Goal: Task Accomplishment & Management: Manage account settings

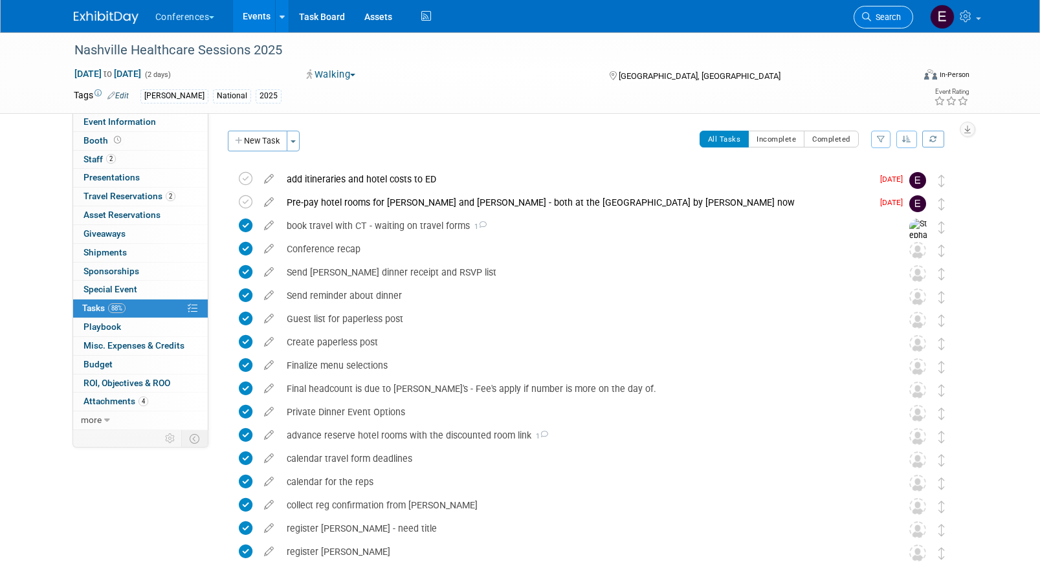
click at [888, 27] on link "Search" at bounding box center [883, 17] width 60 height 23
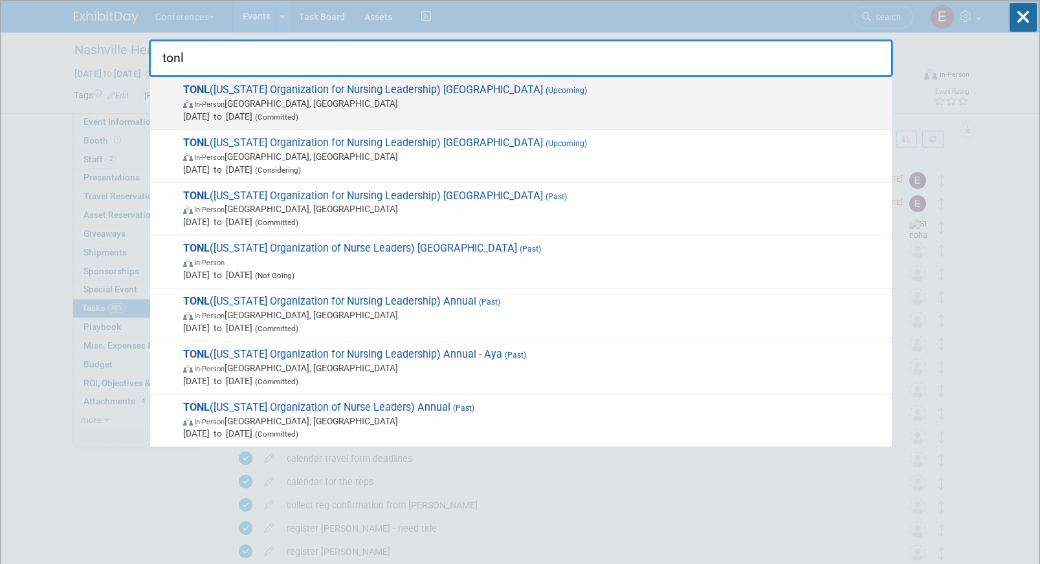
type input "tonl"
click at [520, 96] on span "TONL ([US_STATE] Organization for Nursing Leadership) [GEOGRAPHIC_DATA] (Upcomi…" at bounding box center [532, 102] width 706 height 39
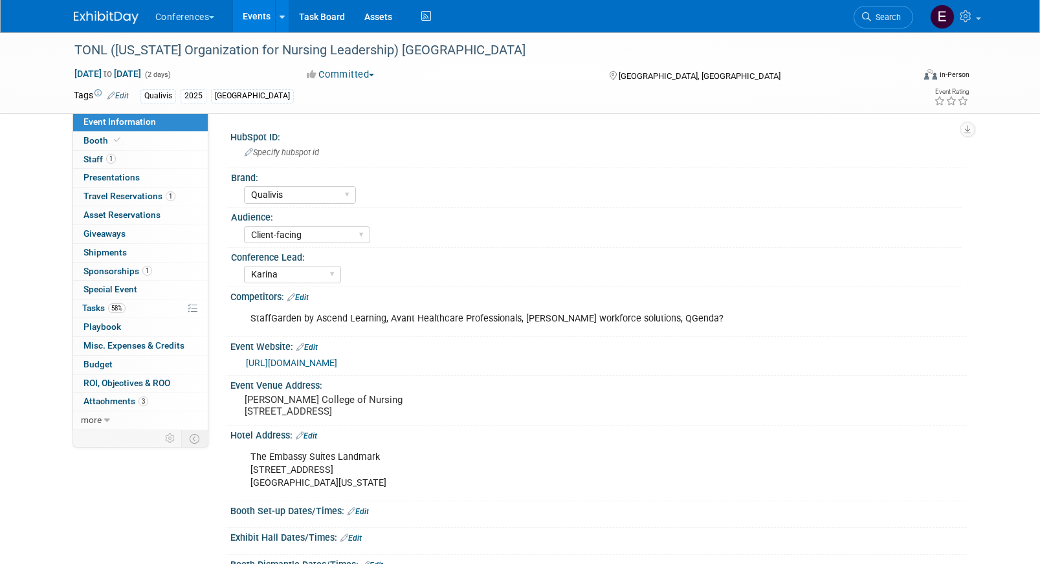
select select "Qualivis"
select select "Client-facing"
select select "Karina"
click at [276, 490] on div "The Embassy Suites Landmark 5615 Landmark Parkway San Antonio, Texas 78249" at bounding box center [532, 471] width 583 height 52
drag, startPoint x: 252, startPoint y: 481, endPoint x: 368, endPoint y: 502, distance: 118.3
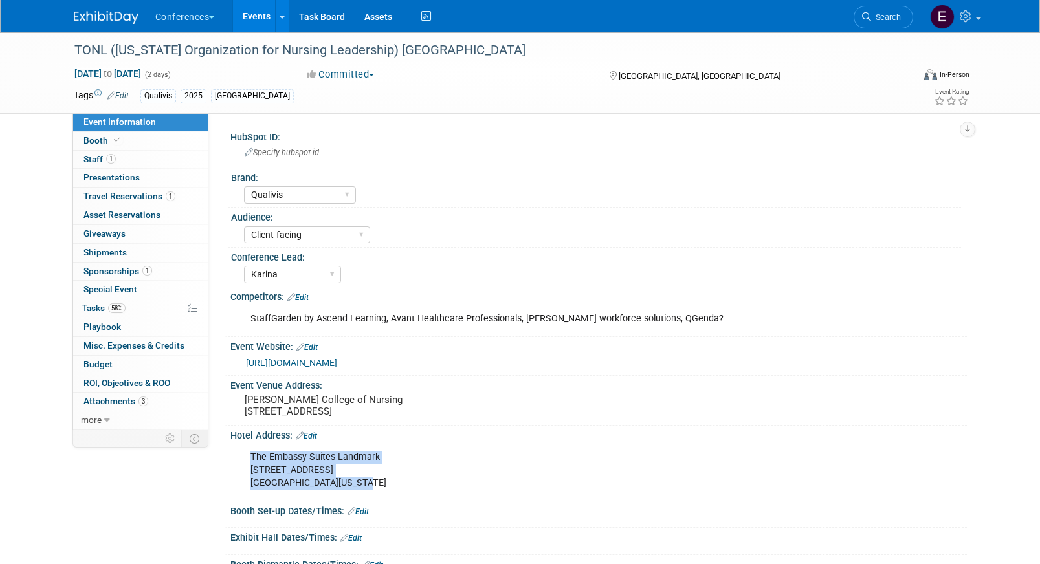
click at [368, 496] on div "The Embassy Suites Landmark 5615 Landmark Parkway San Antonio, Texas 78249" at bounding box center [532, 471] width 583 height 52
copy div "The Embassy Suites Landmark 5615 Landmark Parkway San Antonio, Texas 78249"
click at [111, 190] on link "1 Travel Reservations 1" at bounding box center [140, 197] width 135 height 18
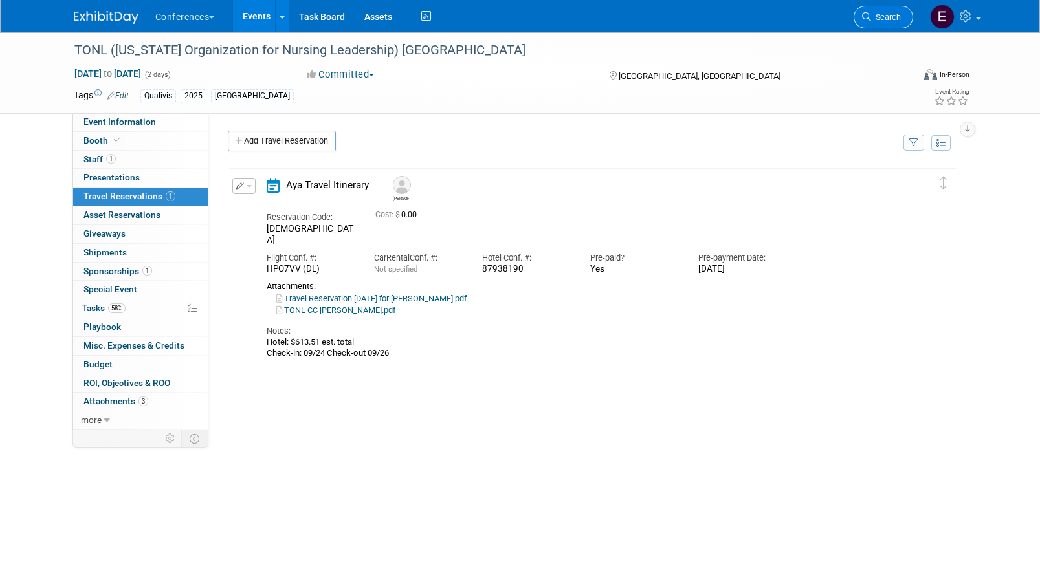
click at [904, 16] on link "Search" at bounding box center [883, 17] width 60 height 23
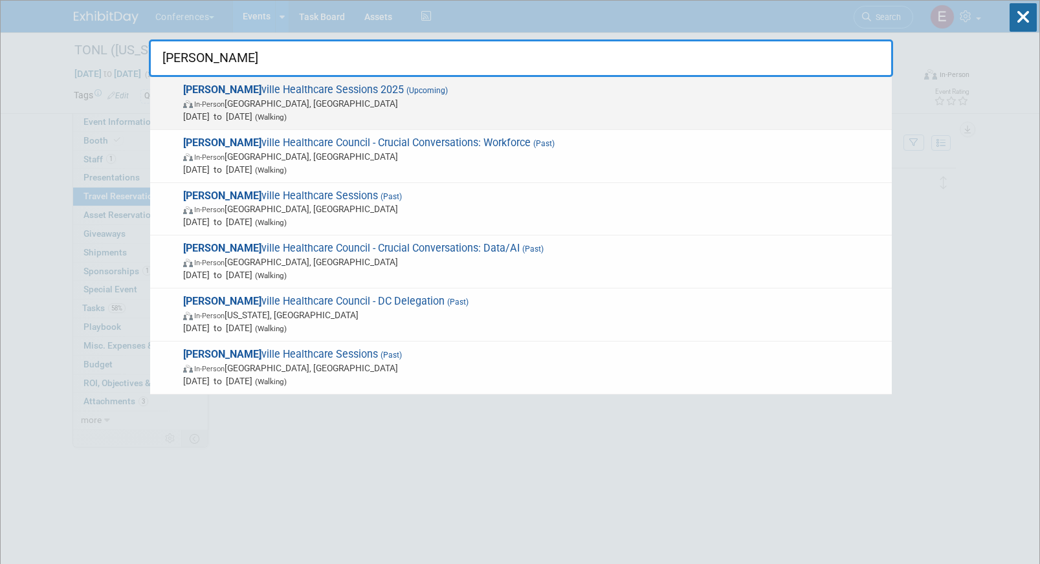
type input "nash"
click at [267, 116] on span "Sep 29, 2025 to Sep 30, 2025 (Walking)" at bounding box center [534, 116] width 702 height 13
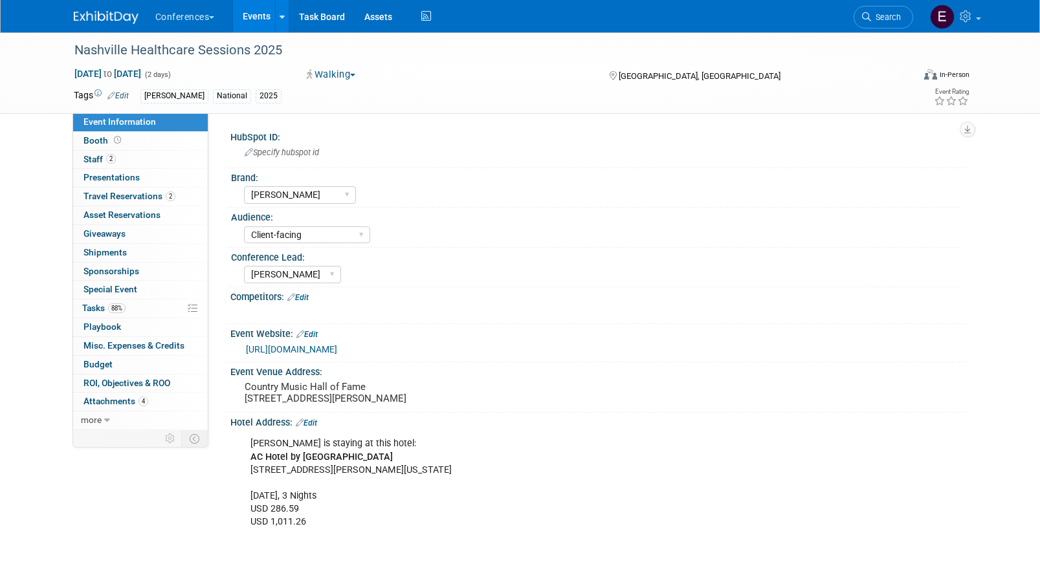
select select "[PERSON_NAME]"
select select "Client-facing"
select select "[PERSON_NAME]"
click at [171, 204] on link "2 Travel Reservations 2" at bounding box center [140, 197] width 135 height 18
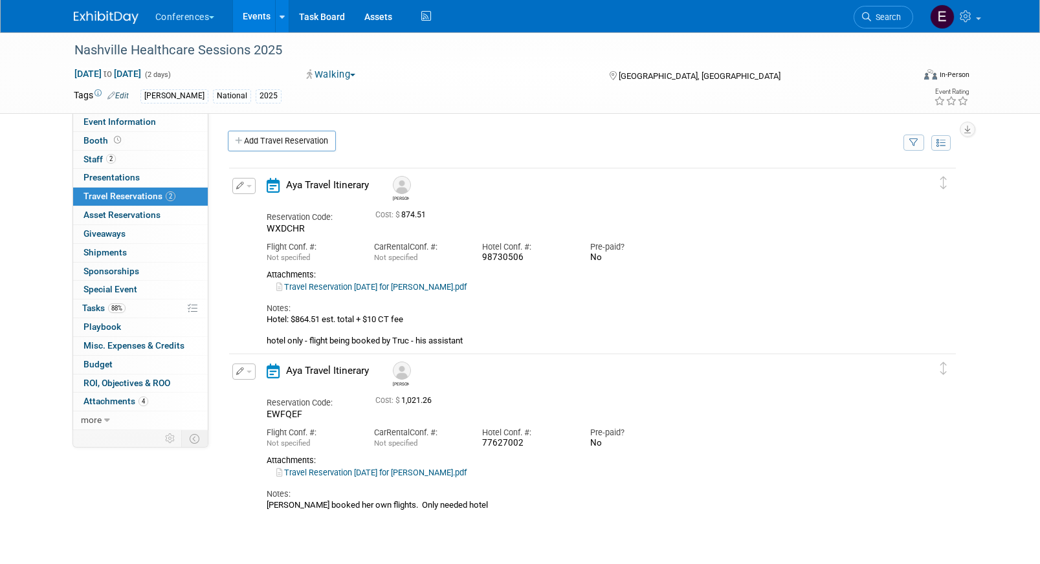
drag, startPoint x: 483, startPoint y: 448, endPoint x: 530, endPoint y: 448, distance: 46.6
click at [530, 448] on div "77627002" at bounding box center [526, 443] width 89 height 11
copy div "77627002"
click at [445, 469] on link "Travel Reservation [DATE] for [PERSON_NAME].pdf" at bounding box center [371, 473] width 190 height 10
drag, startPoint x: 531, startPoint y: 441, endPoint x: 481, endPoint y: 441, distance: 50.5
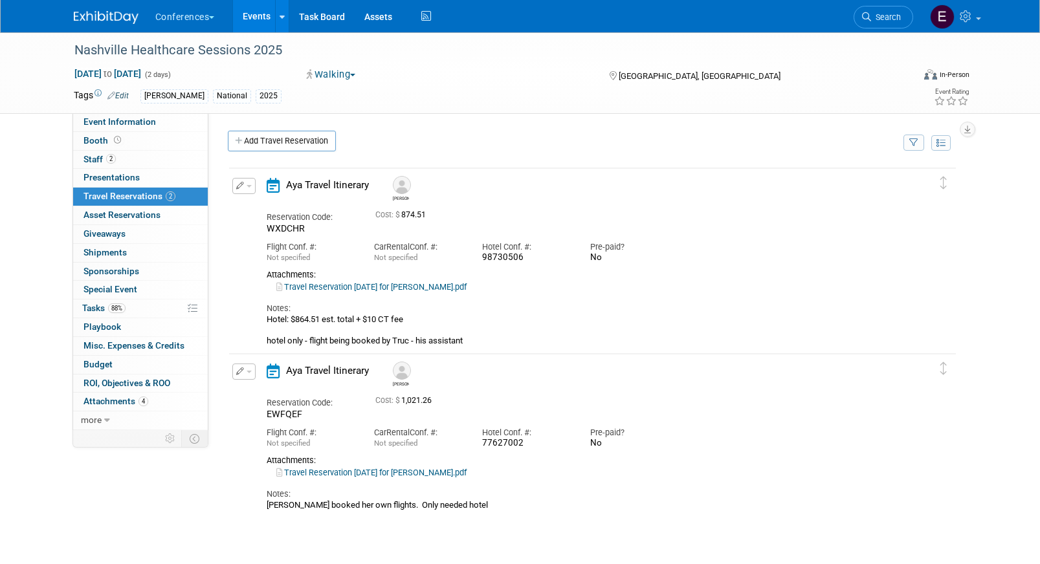
click at [481, 441] on div "Hotel Conf. #: 77627002" at bounding box center [526, 435] width 108 height 29
copy div "77627002"
click at [245, 377] on button "button" at bounding box center [243, 372] width 23 height 16
click at [254, 391] on button "Edit Reservation" at bounding box center [287, 394] width 109 height 19
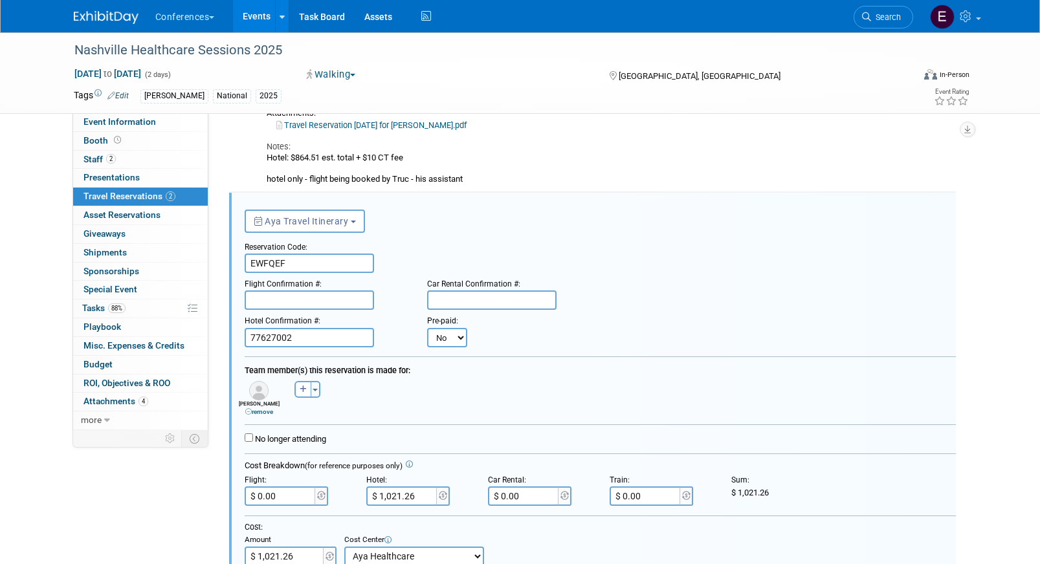
scroll to position [208, 0]
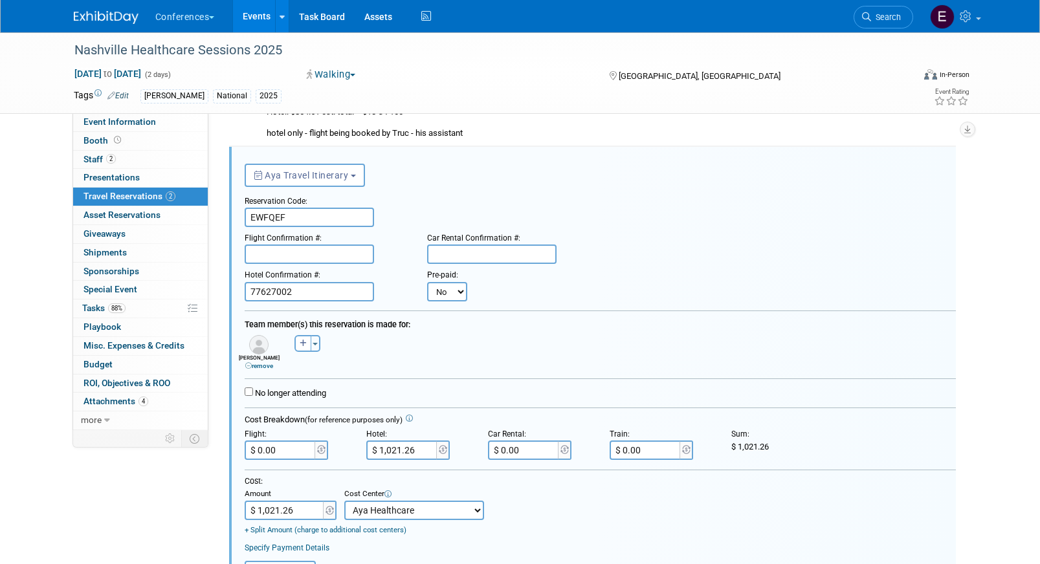
click at [452, 285] on select "No Yes" at bounding box center [447, 291] width 40 height 19
select select "1"
click at [427, 282] on select "No Yes" at bounding box center [447, 291] width 40 height 19
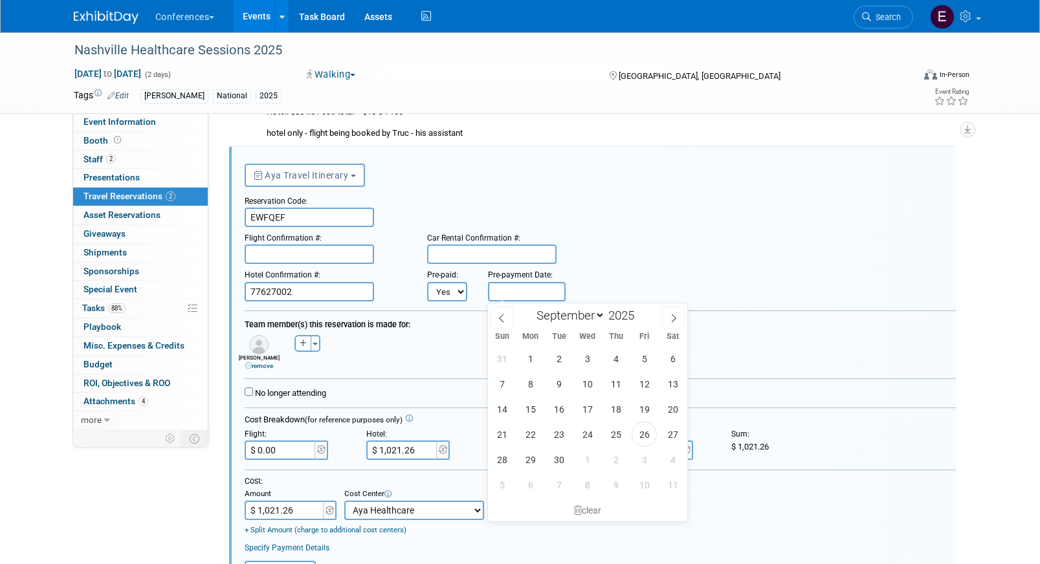
click at [523, 296] on input "text" at bounding box center [527, 291] width 78 height 19
click at [609, 430] on span "25" at bounding box center [615, 434] width 25 height 25
type input "Sep 25, 2025"
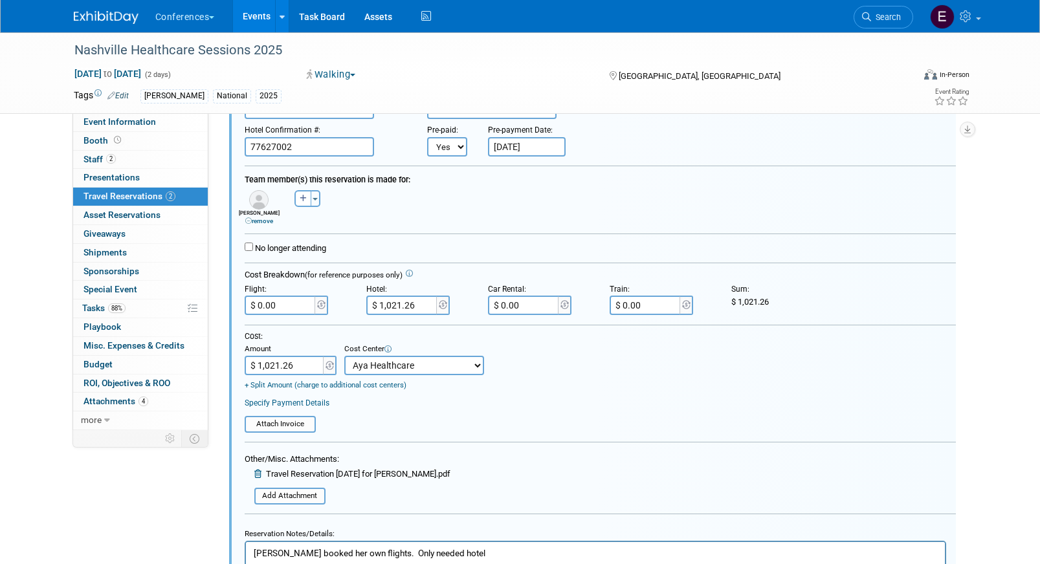
scroll to position [408, 0]
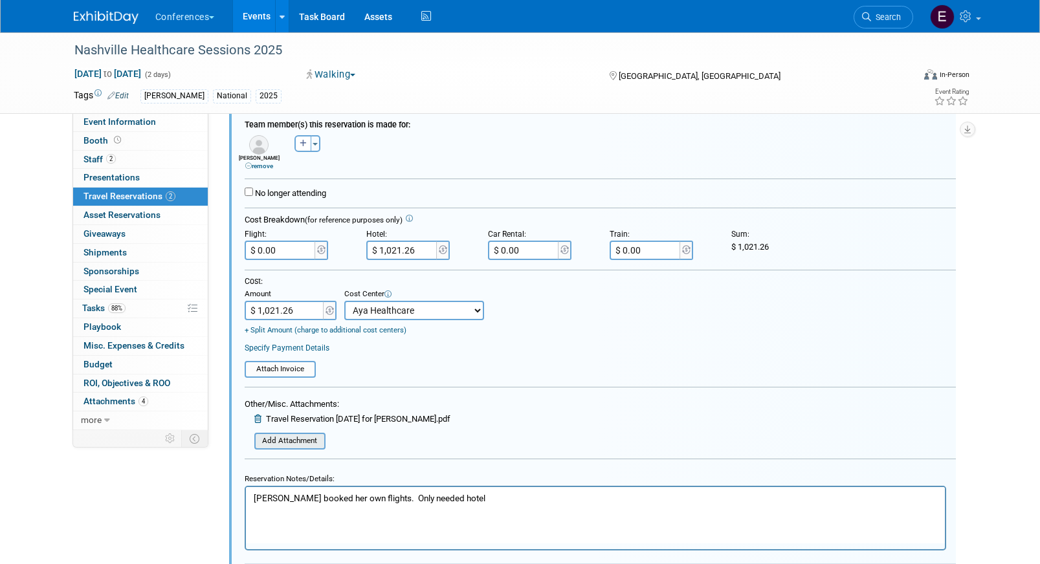
click at [305, 440] on input "file" at bounding box center [247, 441] width 154 height 14
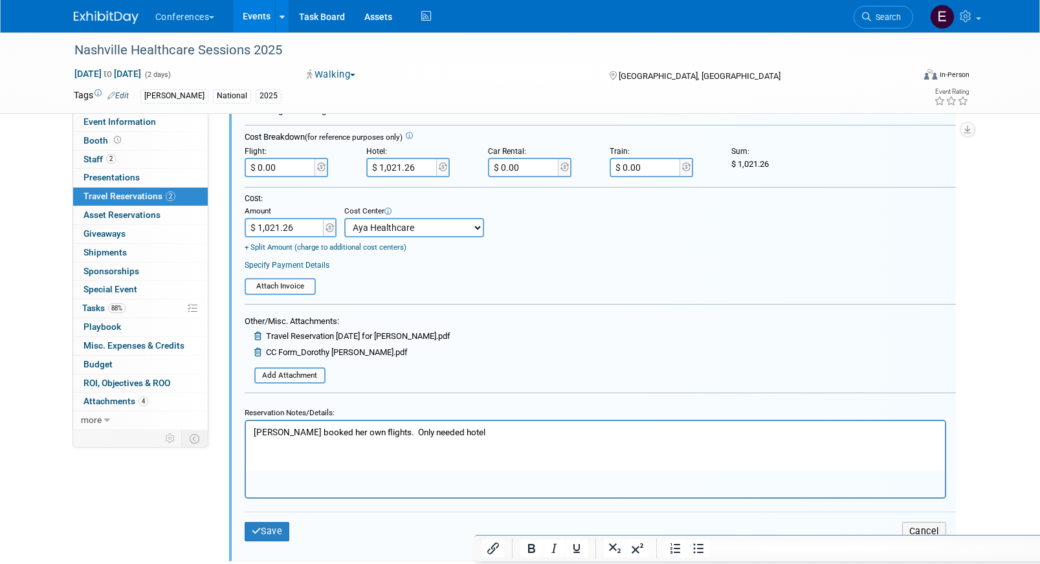
scroll to position [531, 0]
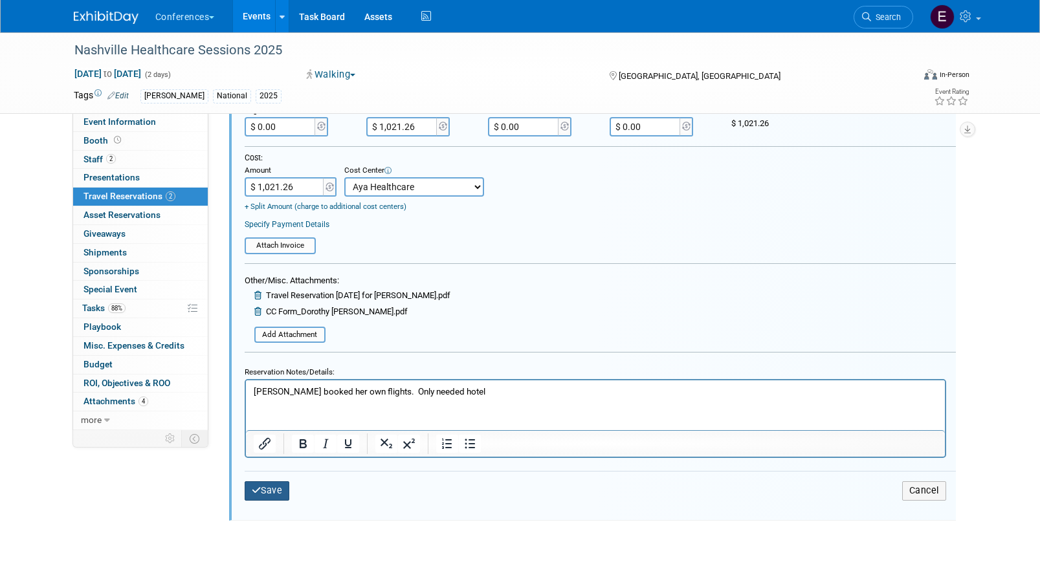
click at [287, 482] on button "Save" at bounding box center [267, 490] width 45 height 19
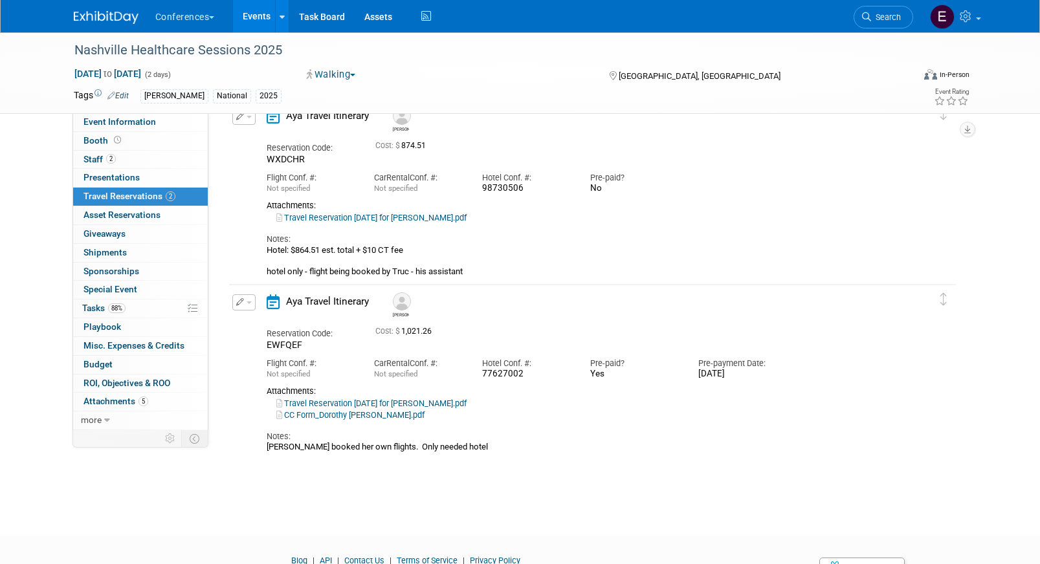
scroll to position [66, 0]
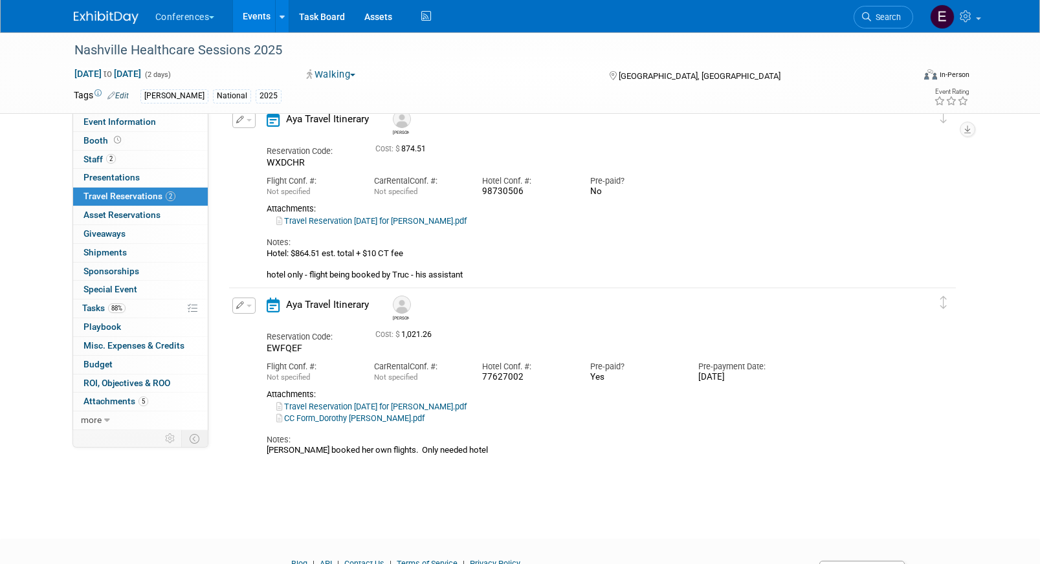
drag, startPoint x: 526, startPoint y: 193, endPoint x: 461, endPoint y: 193, distance: 65.4
click at [461, 193] on div "Flight Conf. #: Not specified Car Rental Conf. #: Not specified Hotel Conf. #: …" at bounding box center [581, 183] width 648 height 29
click at [518, 183] on div "Hotel Conf. #:" at bounding box center [526, 181] width 89 height 12
drag, startPoint x: 523, startPoint y: 192, endPoint x: 479, endPoint y: 192, distance: 43.4
click at [479, 192] on div "Hotel Conf. #: 98730506" at bounding box center [526, 183] width 108 height 29
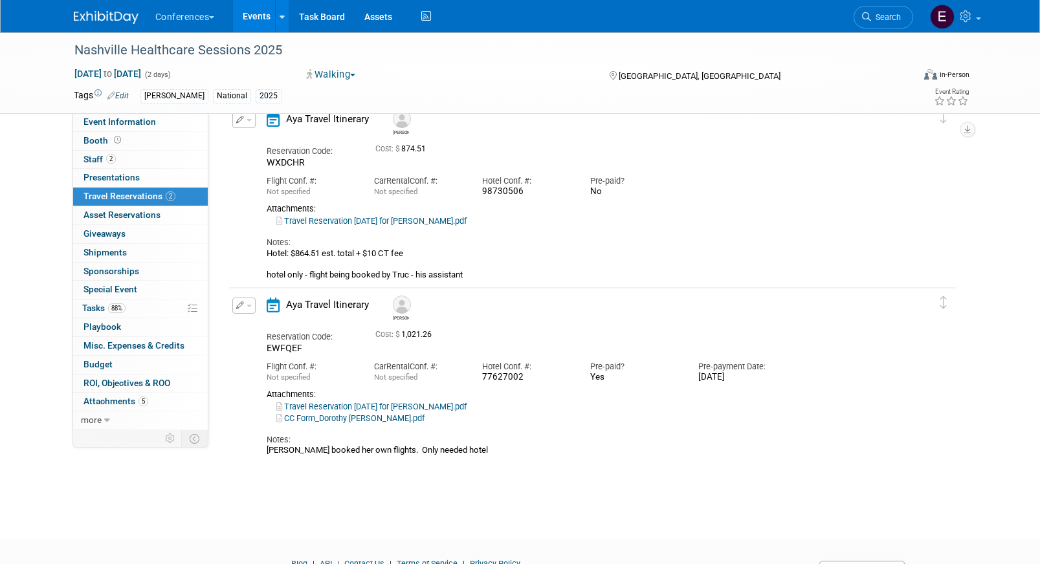
copy div "98730506"
click at [411, 222] on link "Travel Reservation [DATE] for [PERSON_NAME].pdf" at bounding box center [371, 221] width 190 height 10
click at [109, 127] on link "Event Information" at bounding box center [140, 122] width 135 height 18
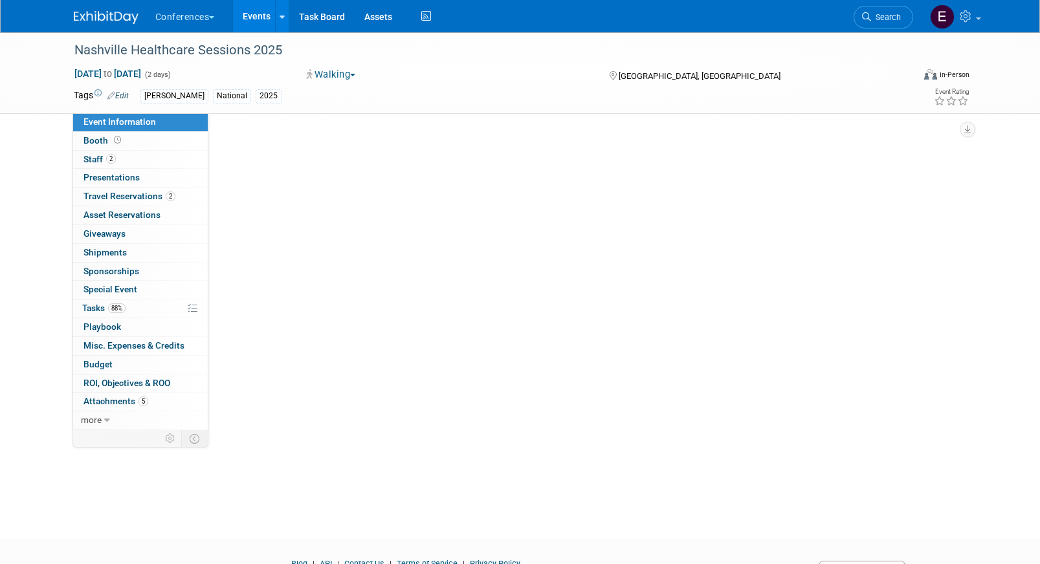
scroll to position [0, 0]
select select "[PERSON_NAME]"
select select "Client-facing"
select select "[PERSON_NAME]"
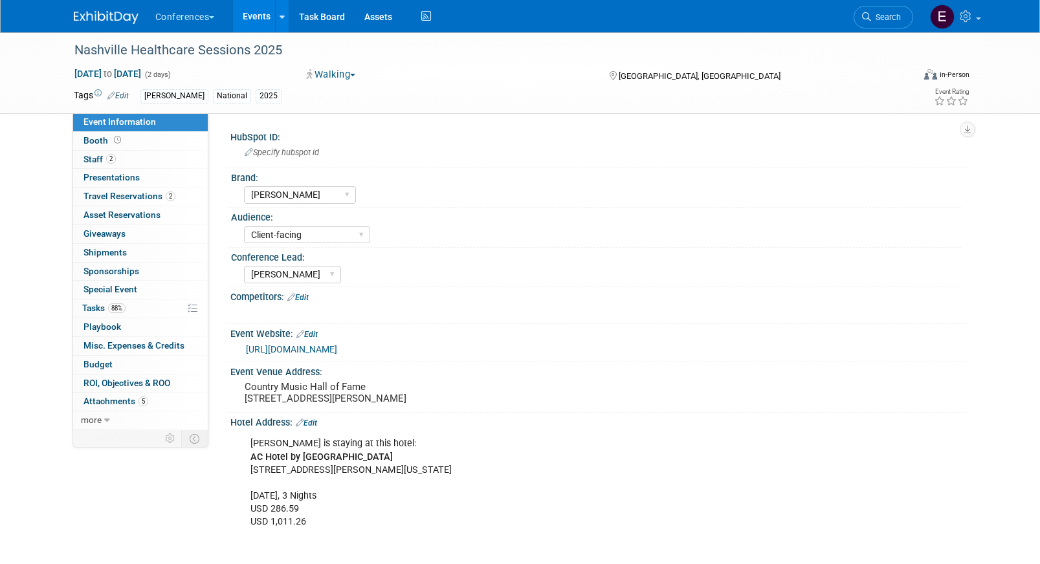
drag, startPoint x: 251, startPoint y: 469, endPoint x: 435, endPoint y: 468, distance: 183.8
click at [435, 468] on div "Dorothy is staying at this hotel: AC Hotel by Marriott Nashville Downtown 410 R…" at bounding box center [532, 560] width 583 height 259
copy b "AC Hotel by [GEOGRAPHIC_DATA]"
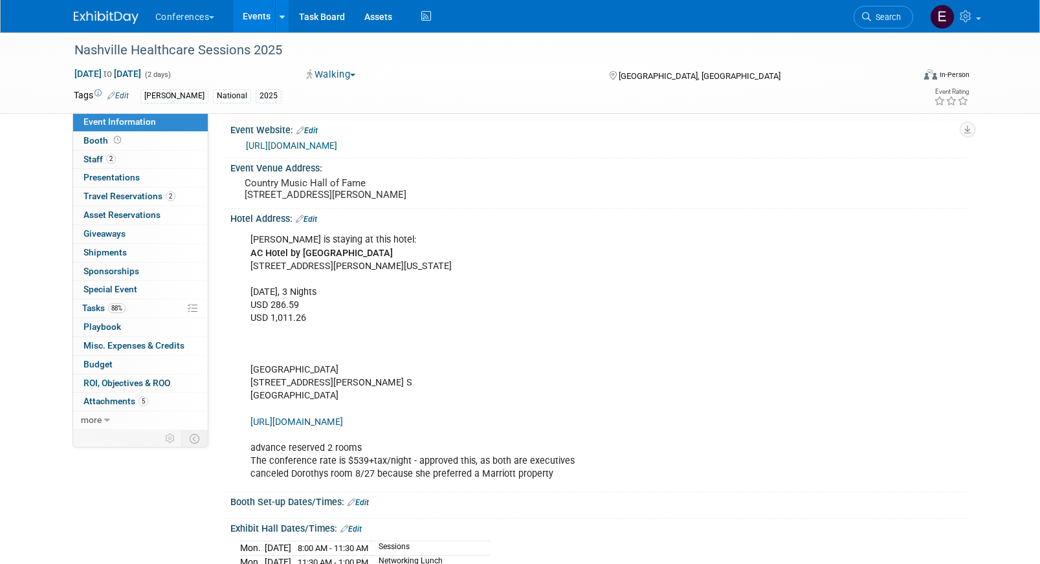
scroll to position [204, 0]
click at [134, 198] on span "Travel Reservations 2" at bounding box center [129, 196] width 92 height 10
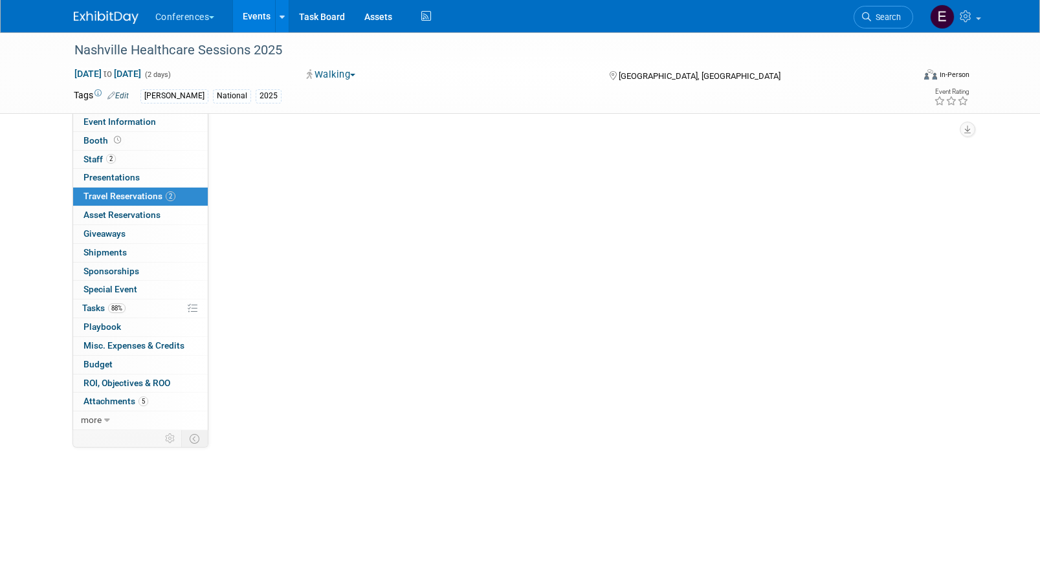
scroll to position [0, 0]
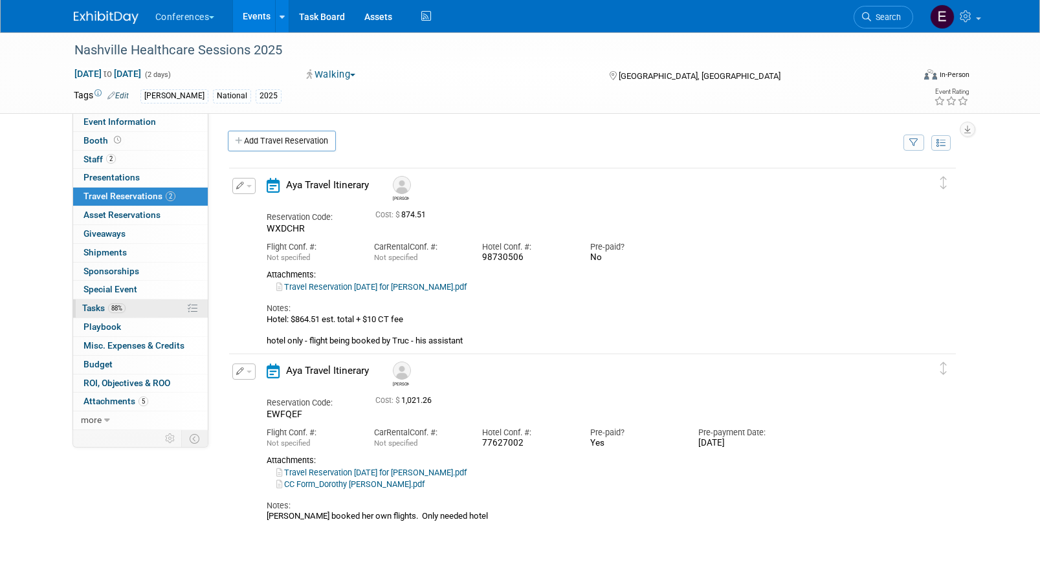
click at [148, 303] on link "88% Tasks 88%" at bounding box center [140, 309] width 135 height 18
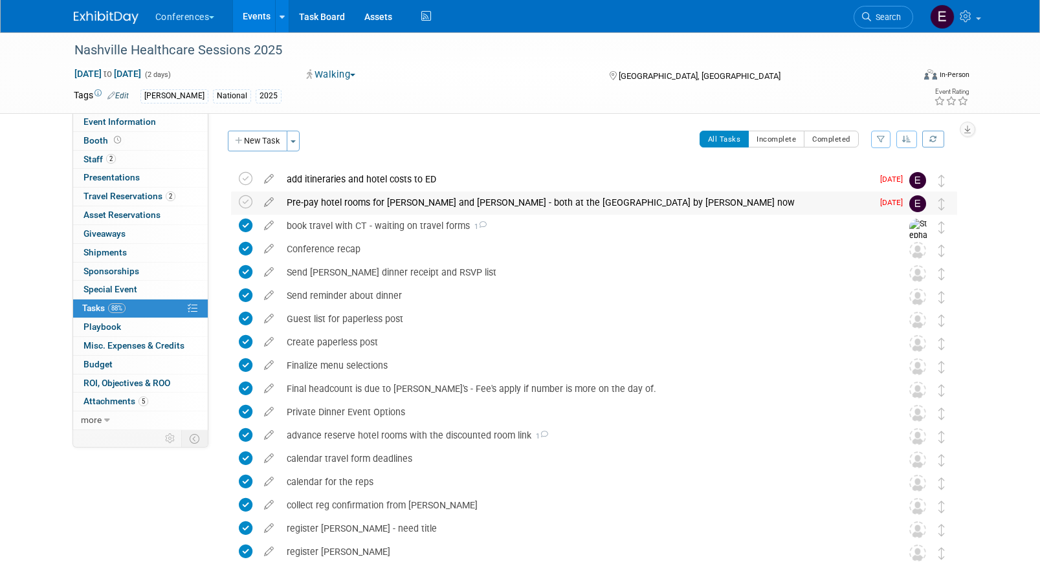
click at [344, 203] on div "Pre-pay hotel rooms for [PERSON_NAME] and [PERSON_NAME] - both at the [GEOGRAPH…" at bounding box center [576, 203] width 592 height 22
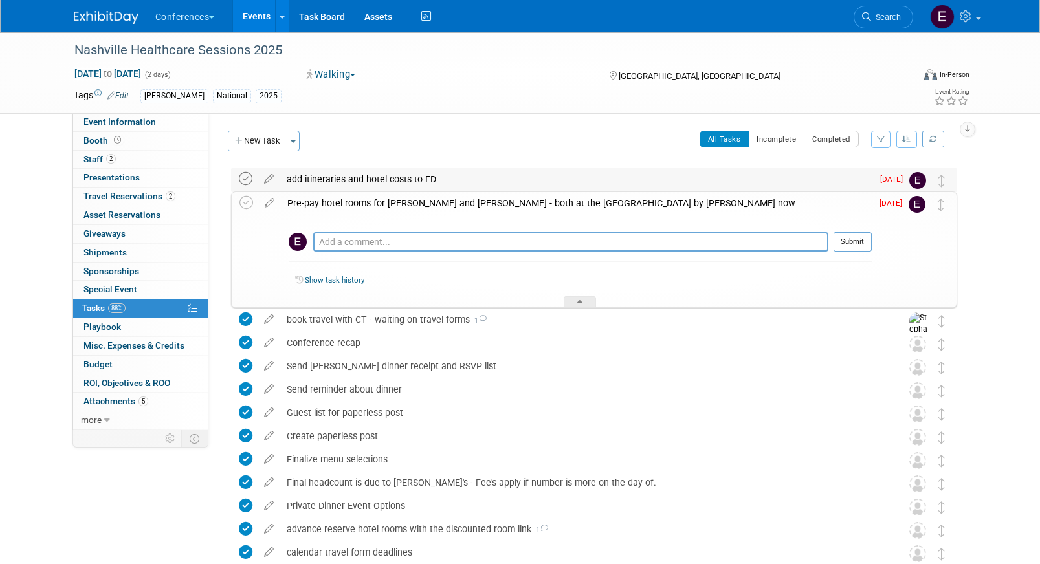
click at [244, 181] on icon at bounding box center [246, 179] width 14 height 14
click at [252, 204] on icon at bounding box center [246, 203] width 14 height 14
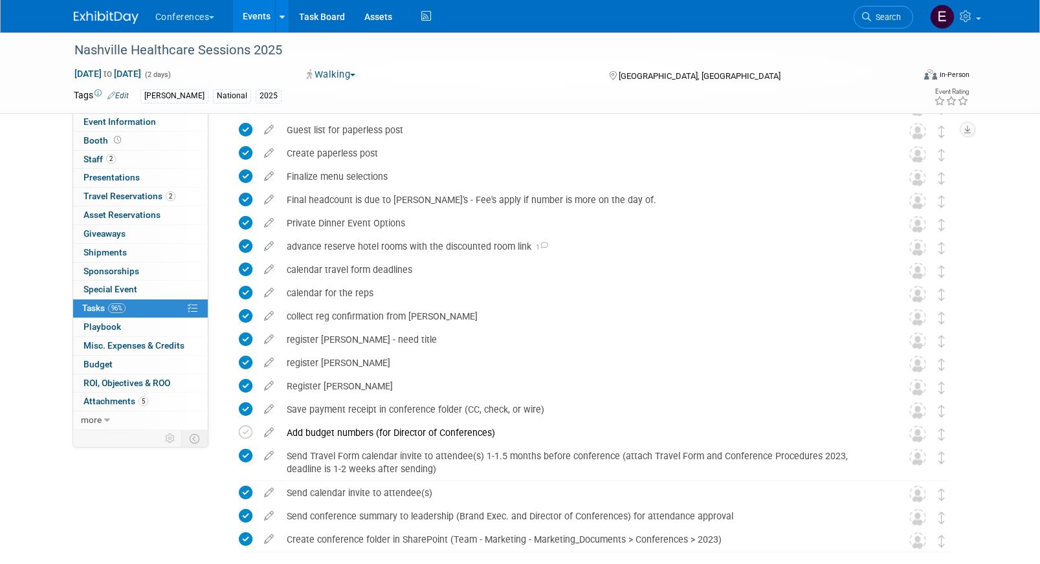
scroll to position [349, 0]
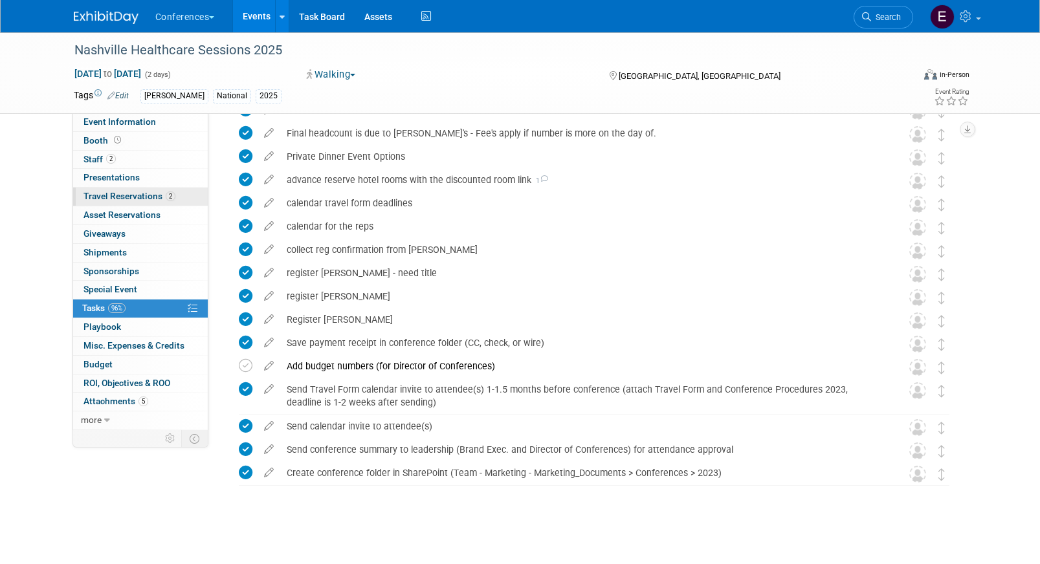
click at [126, 189] on link "2 Travel Reservations 2" at bounding box center [140, 197] width 135 height 18
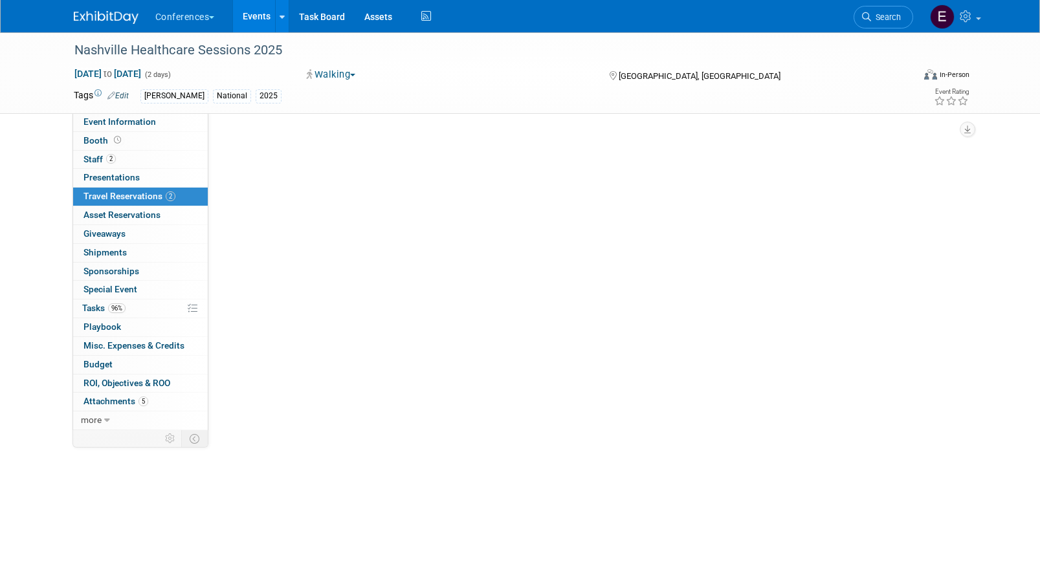
scroll to position [0, 0]
